Goal: Find specific page/section: Find specific page/section

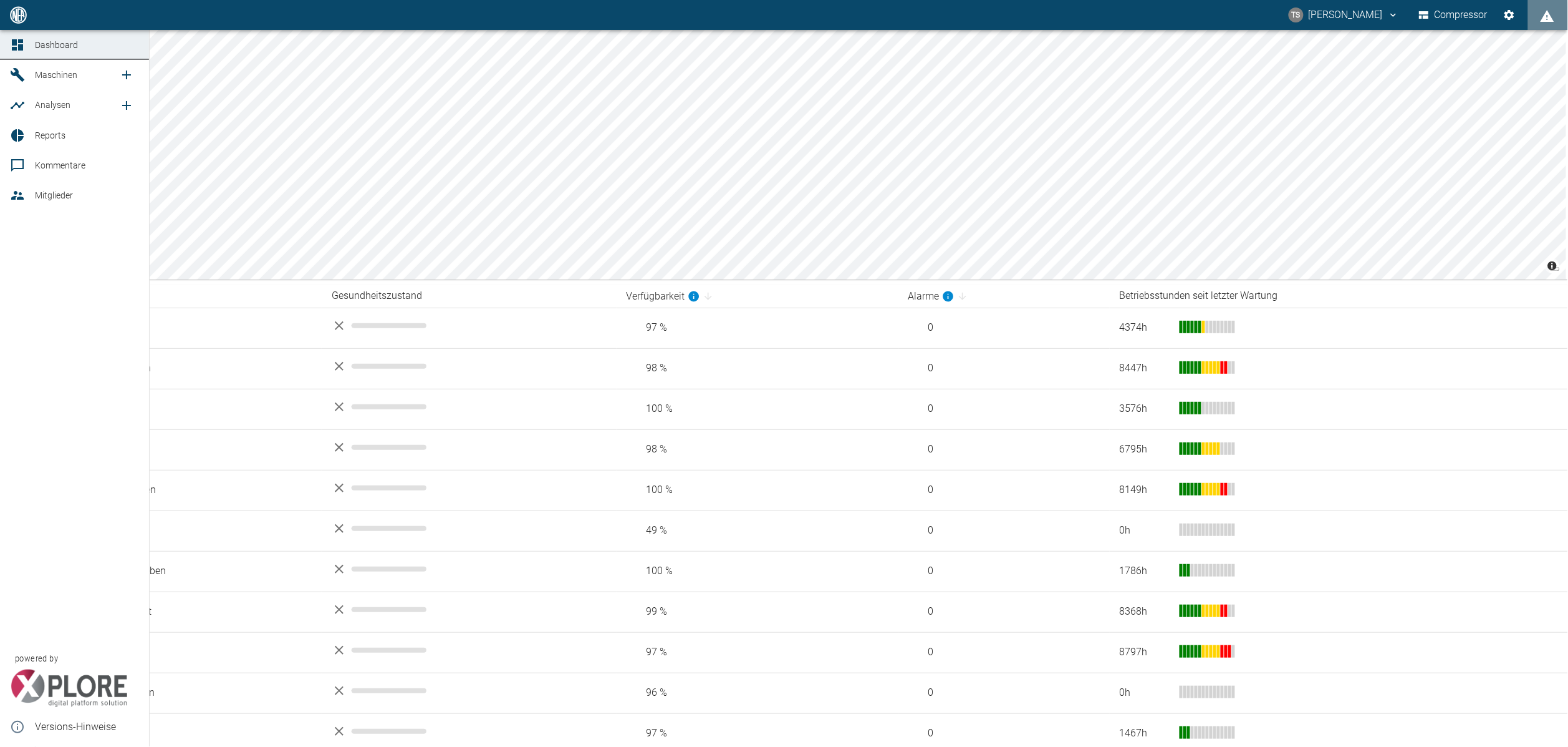
click at [79, 83] on link "Maschinen" at bounding box center [74, 75] width 149 height 30
click at [24, 76] on icon at bounding box center [18, 75] width 15 height 15
